Goal: Transaction & Acquisition: Obtain resource

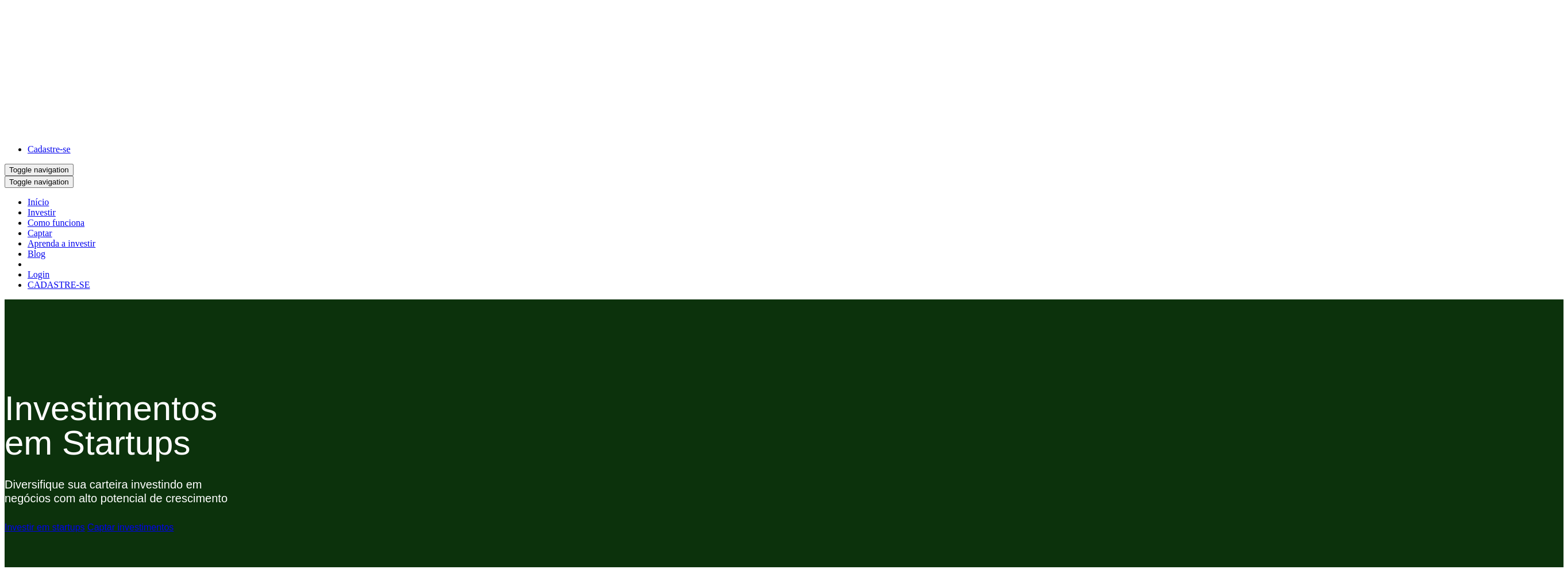
click at [33, 204] on link "Início" at bounding box center [38, 201] width 21 height 10
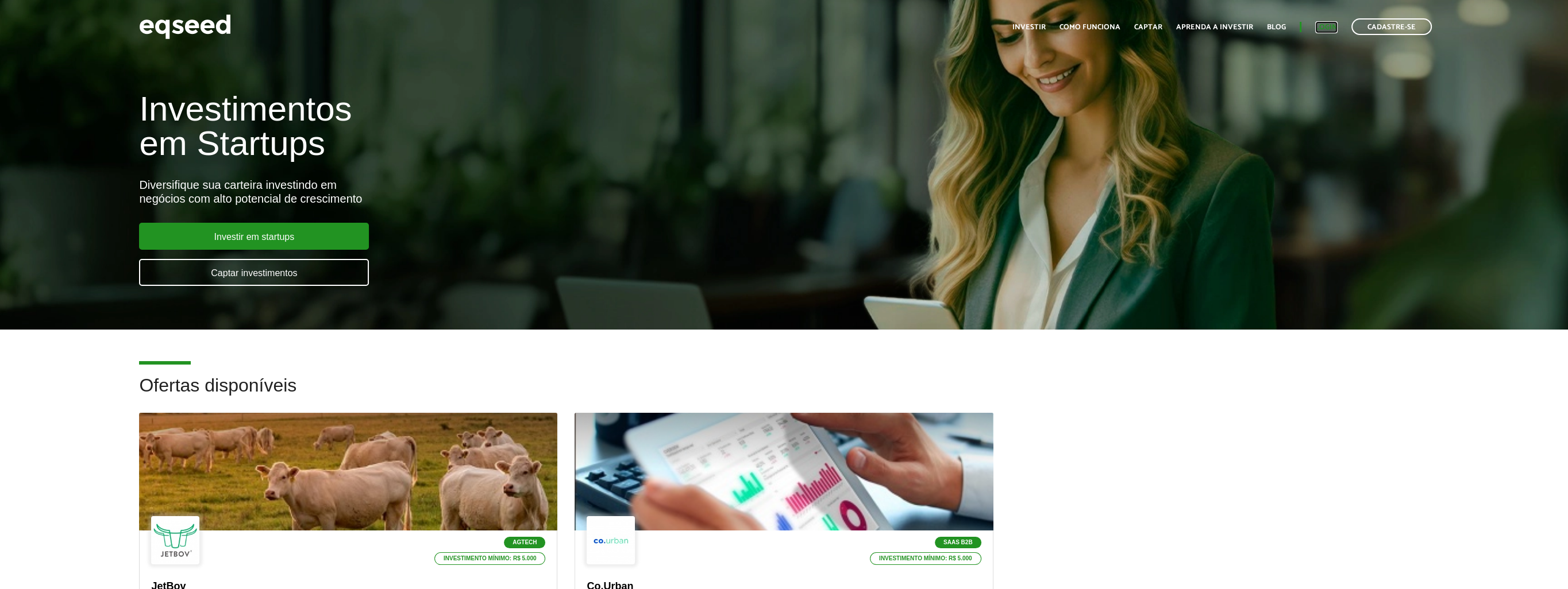
click at [1328, 29] on link "Login" at bounding box center [1326, 27] width 22 height 8
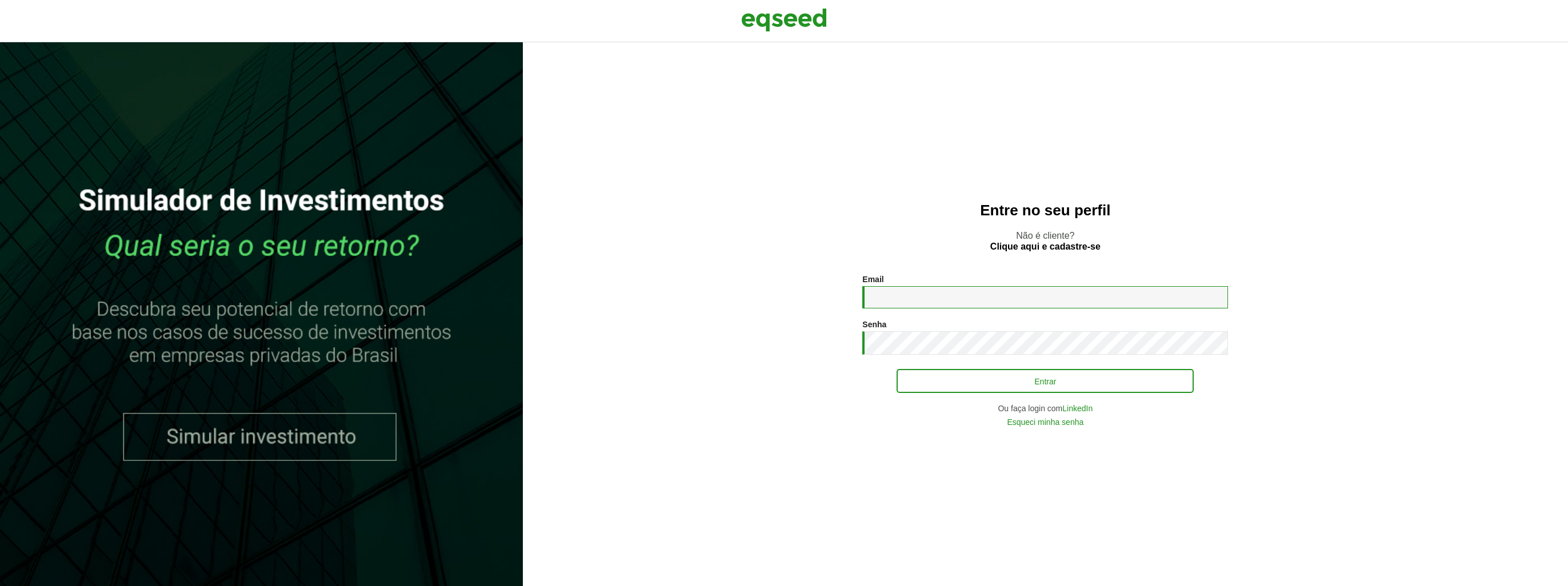
type input "**********"
click at [923, 380] on button "Entrar" at bounding box center [1045, 381] width 297 height 22
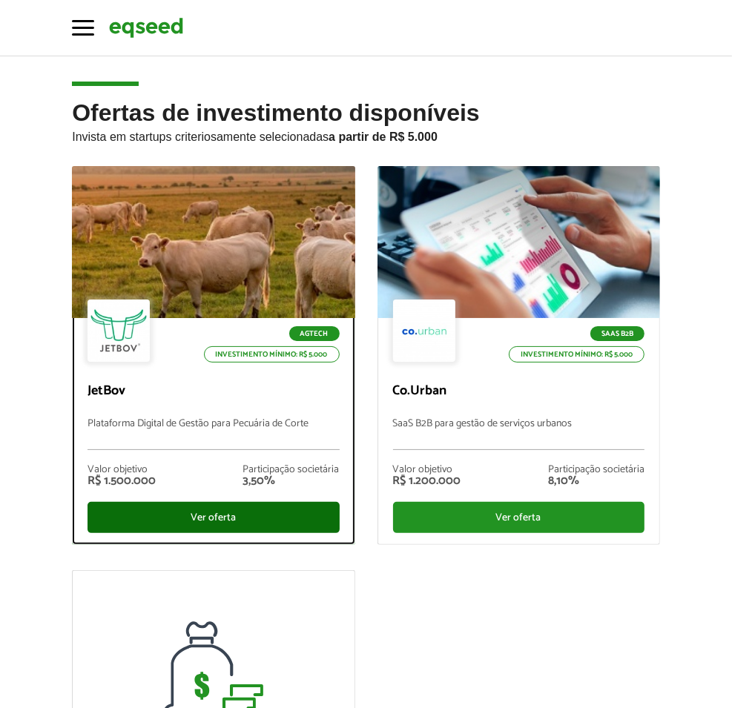
click at [177, 522] on div "Ver oferta" at bounding box center [213, 517] width 251 height 31
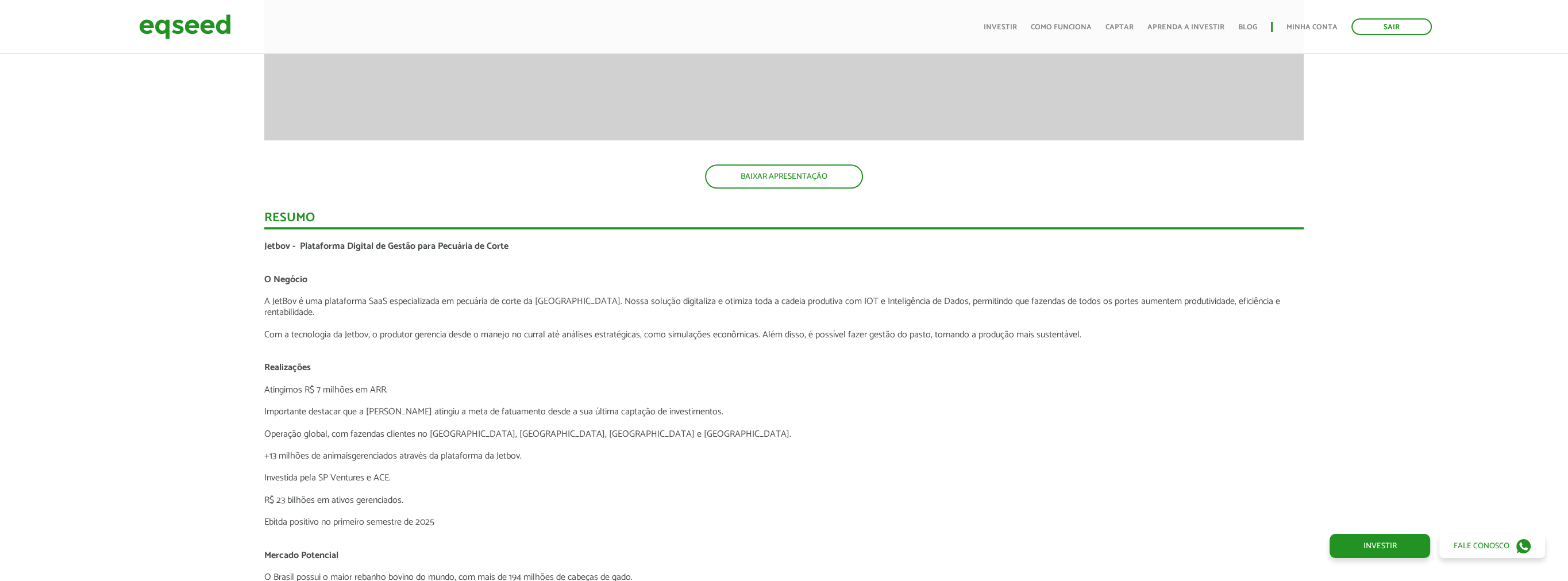
scroll to position [2194, 0]
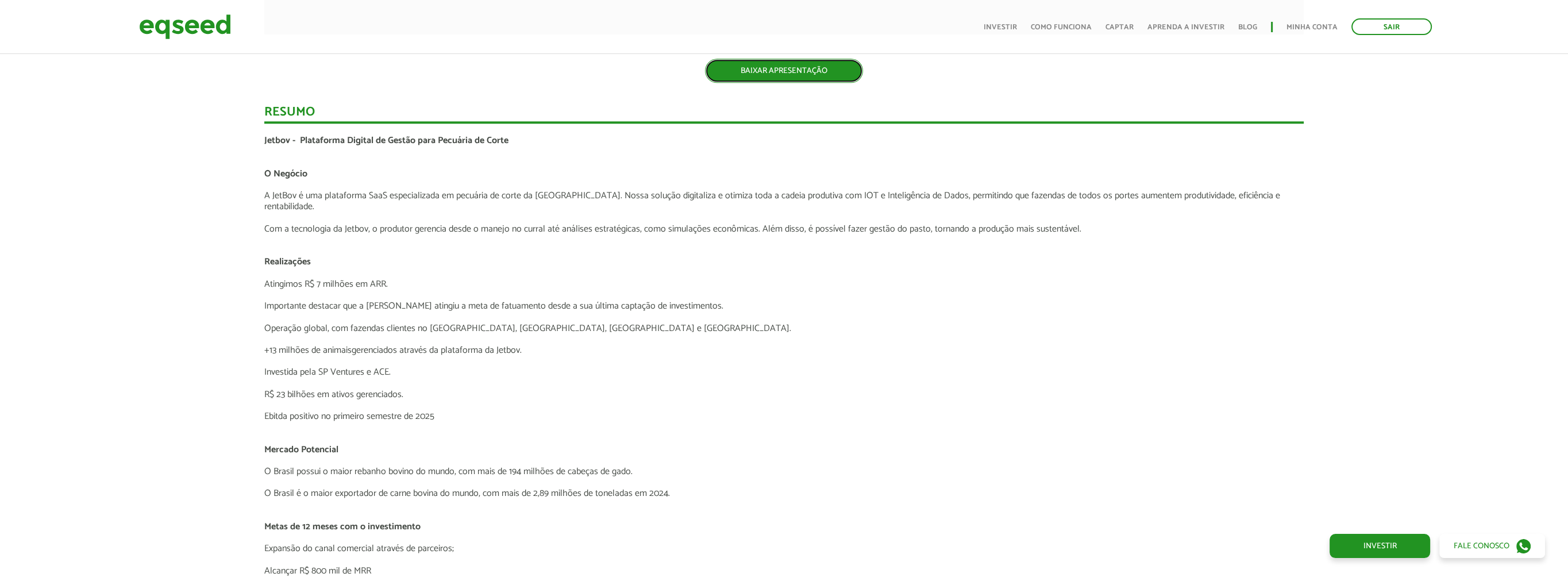
click at [566, 66] on link "BAIXAR APRESENTAÇÃO" at bounding box center [784, 70] width 158 height 24
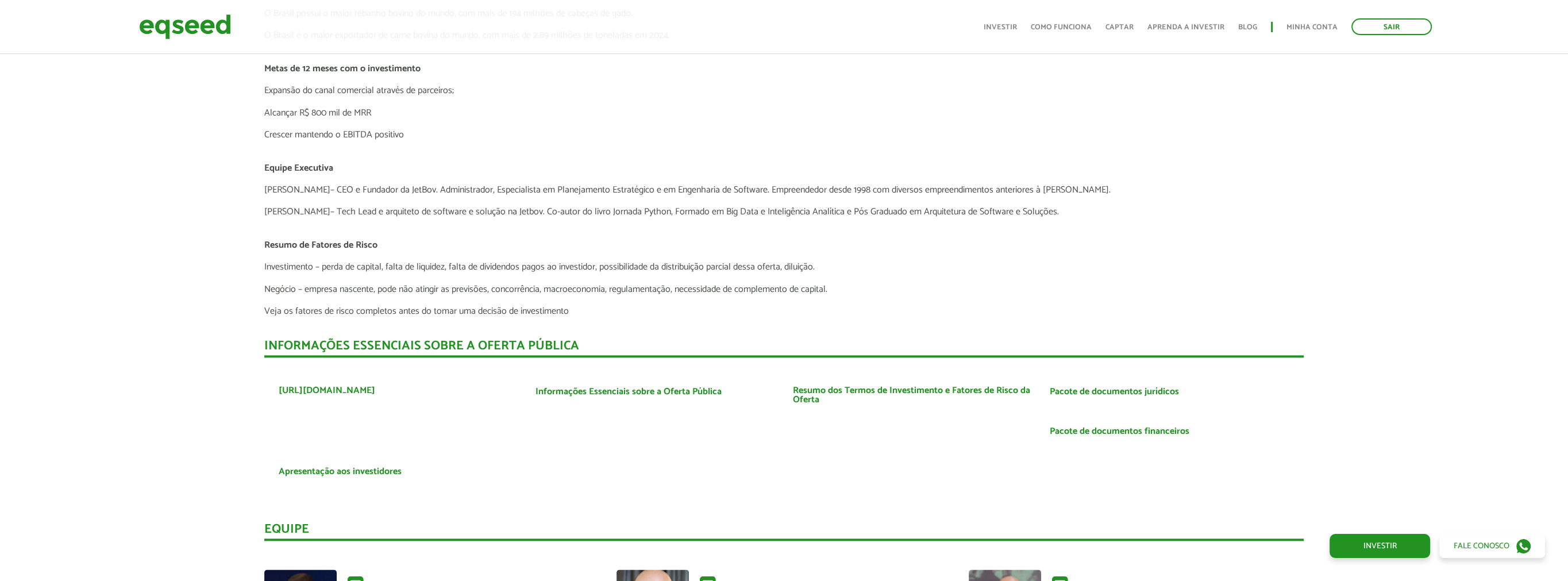
scroll to position [2711, 0]
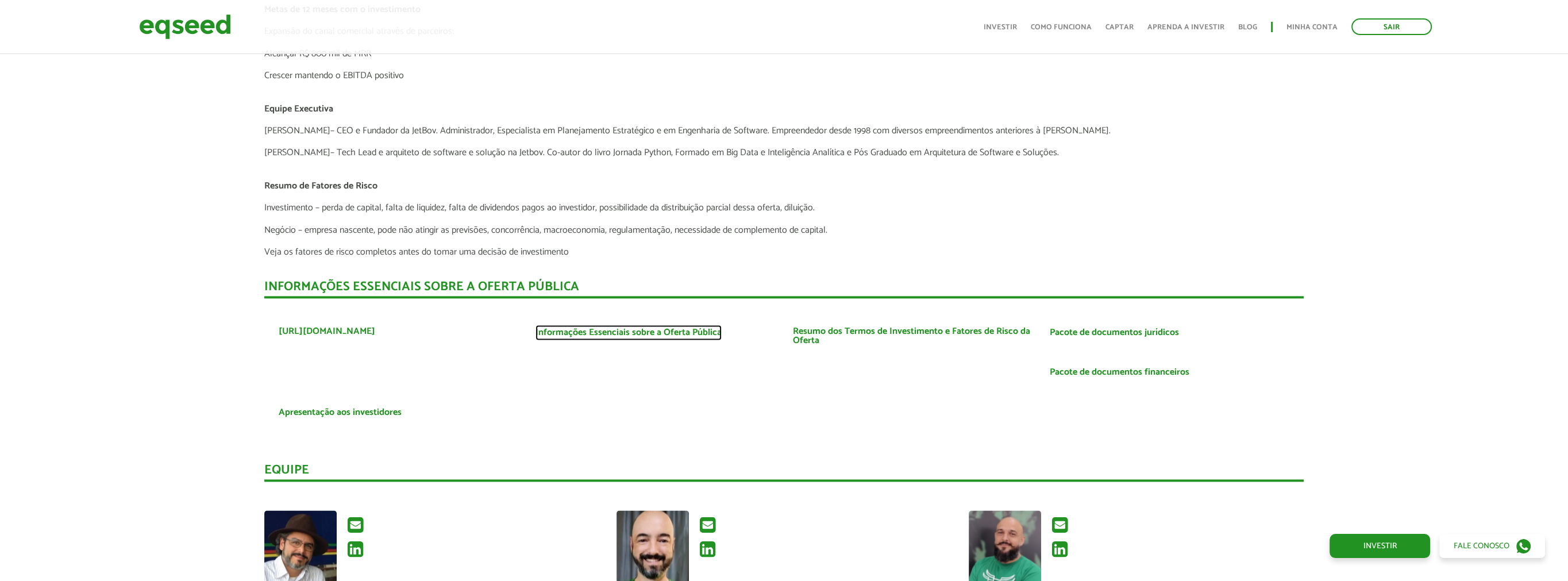
click at [566, 331] on link "Informações Essenciais sobre a Oferta Pública" at bounding box center [628, 333] width 186 height 9
click at [566, 369] on link "Pacote de documentos financeiros" at bounding box center [1119, 373] width 139 height 9
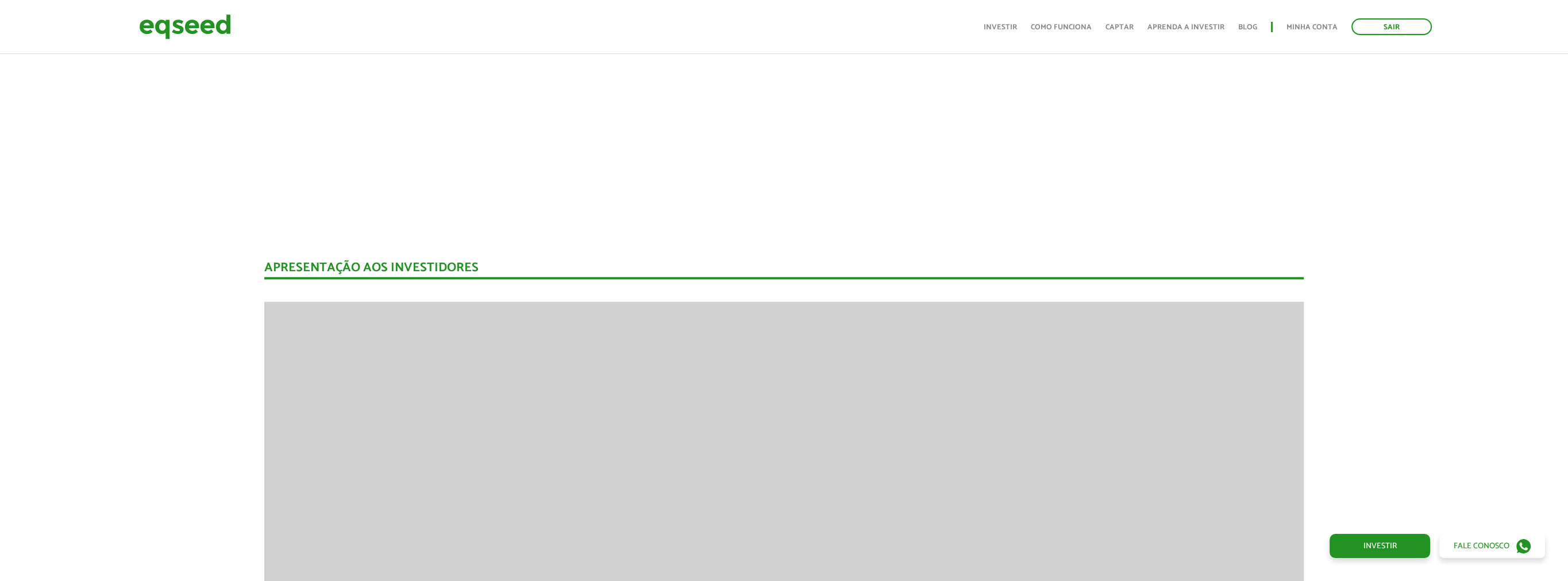
scroll to position [1620, 0]
